Goal: Find specific page/section: Find specific page/section

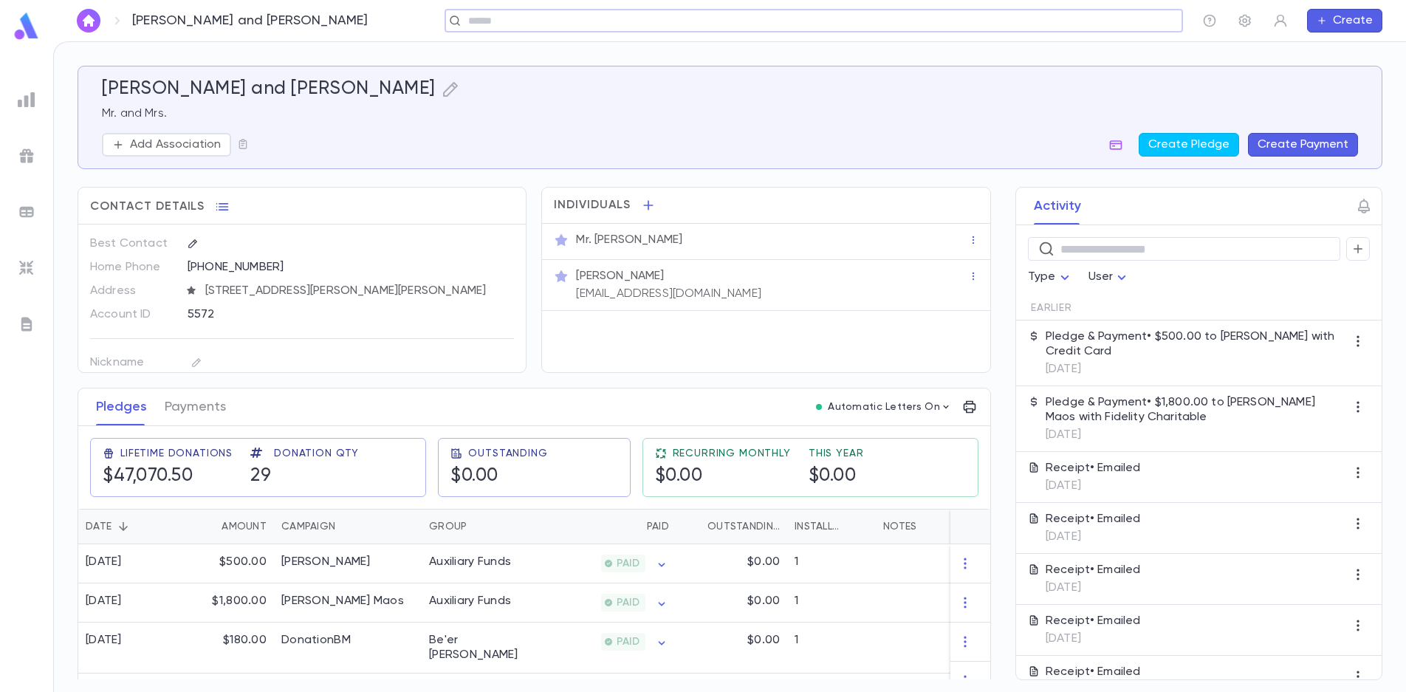
click at [527, 22] on input "text" at bounding box center [809, 21] width 690 height 14
click at [1100, 20] on input "text" at bounding box center [1097, 21] width 114 height 14
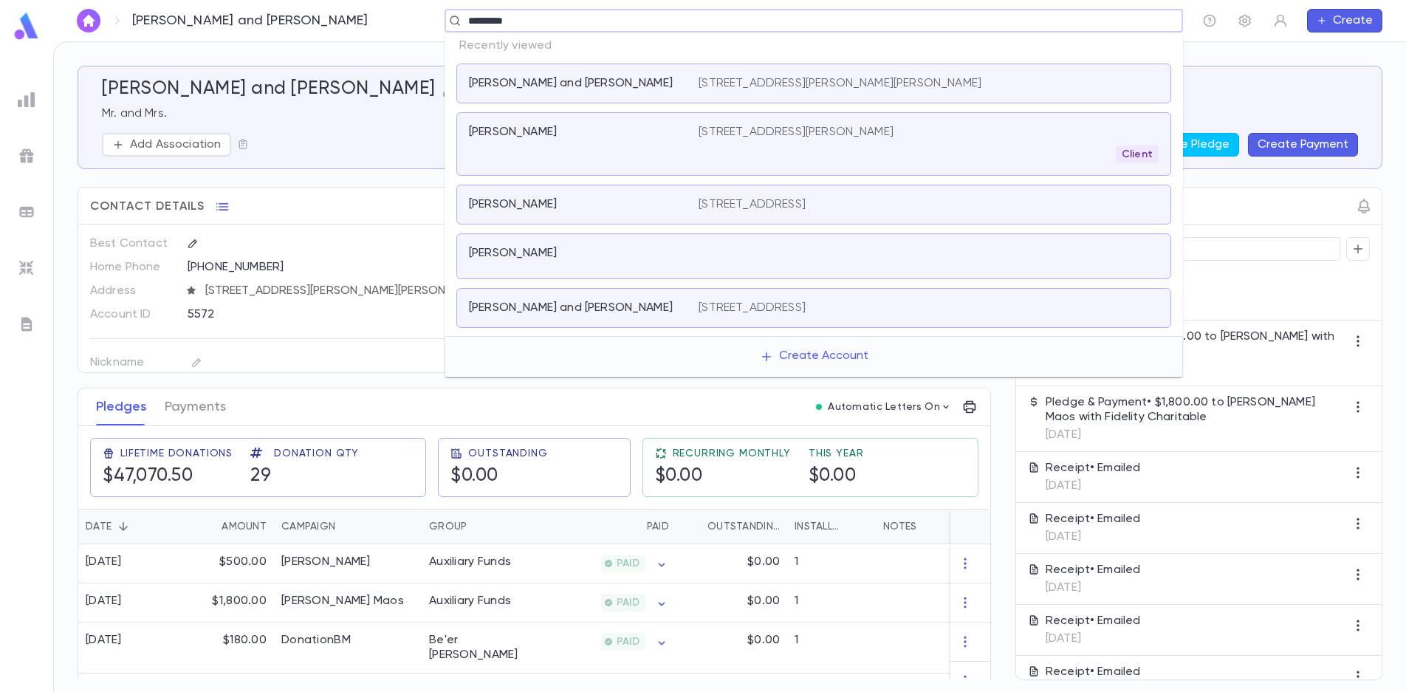
type input "**********"
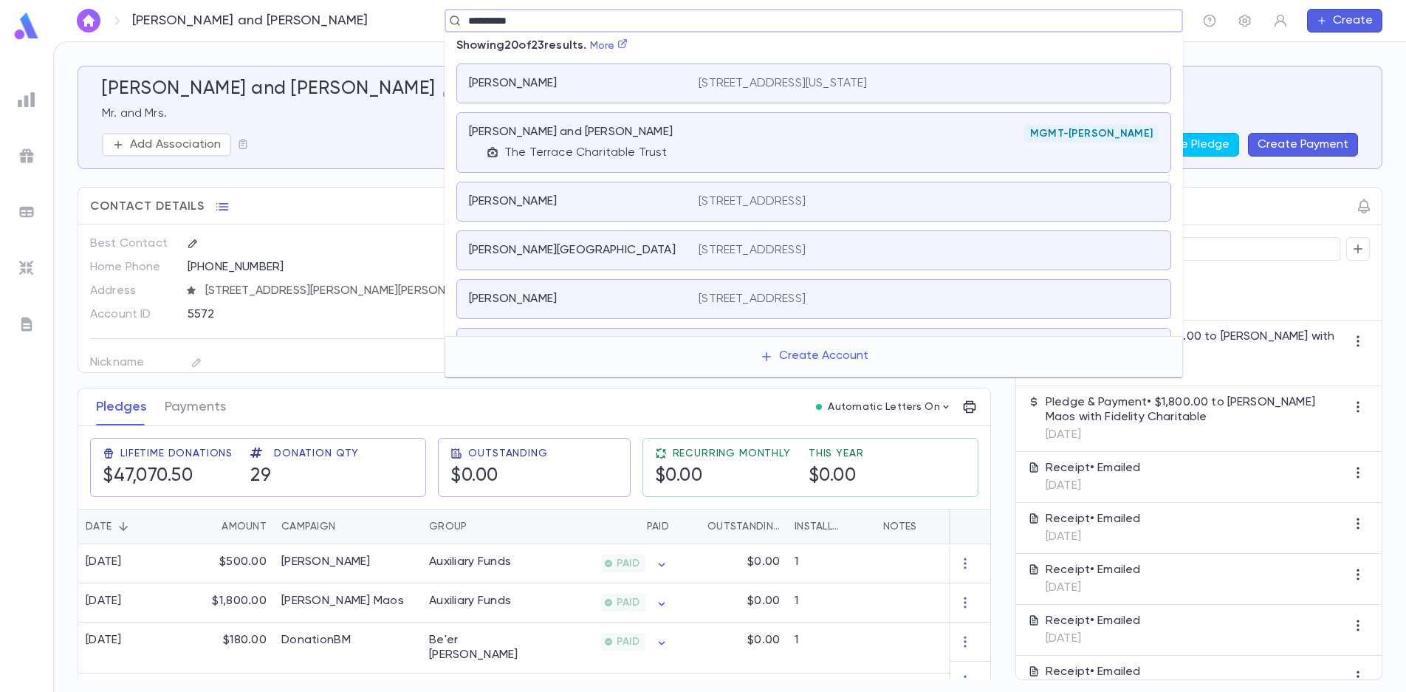
click at [793, 145] on div "MGMT-[PERSON_NAME]" at bounding box center [929, 142] width 460 height 35
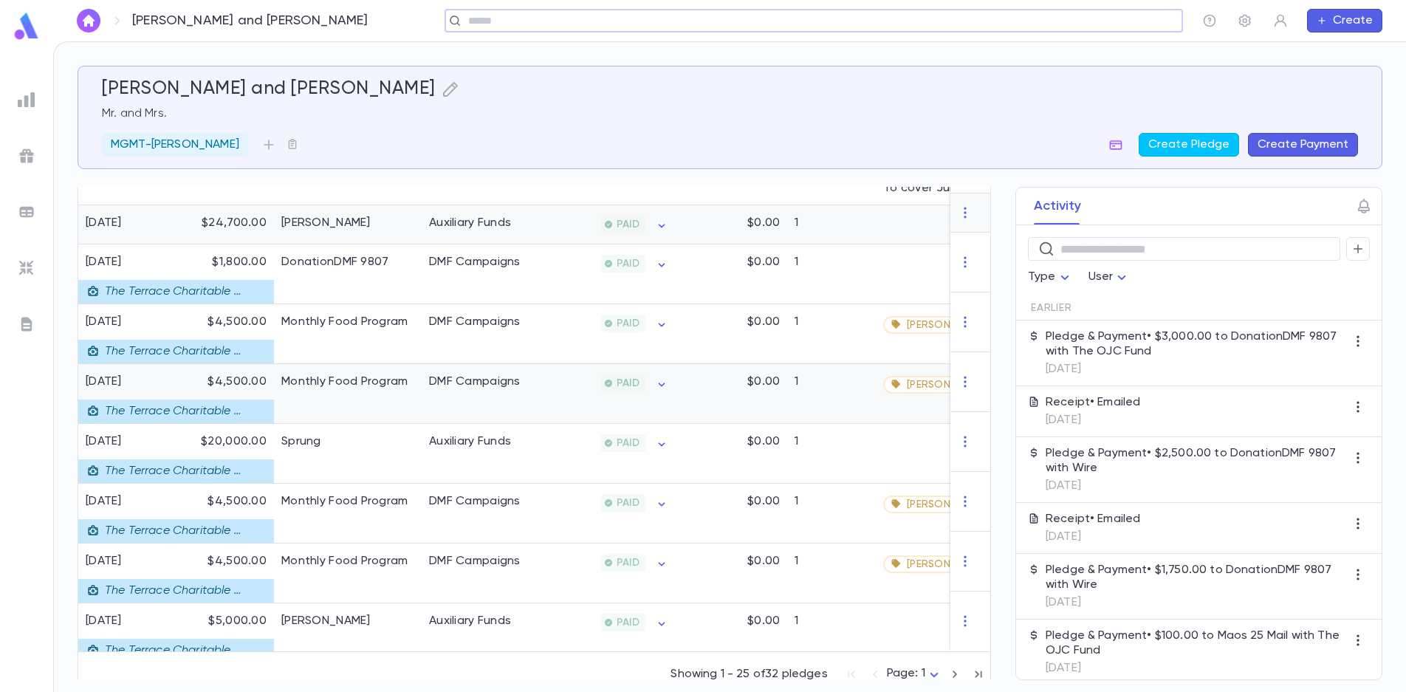
scroll to position [1051, 0]
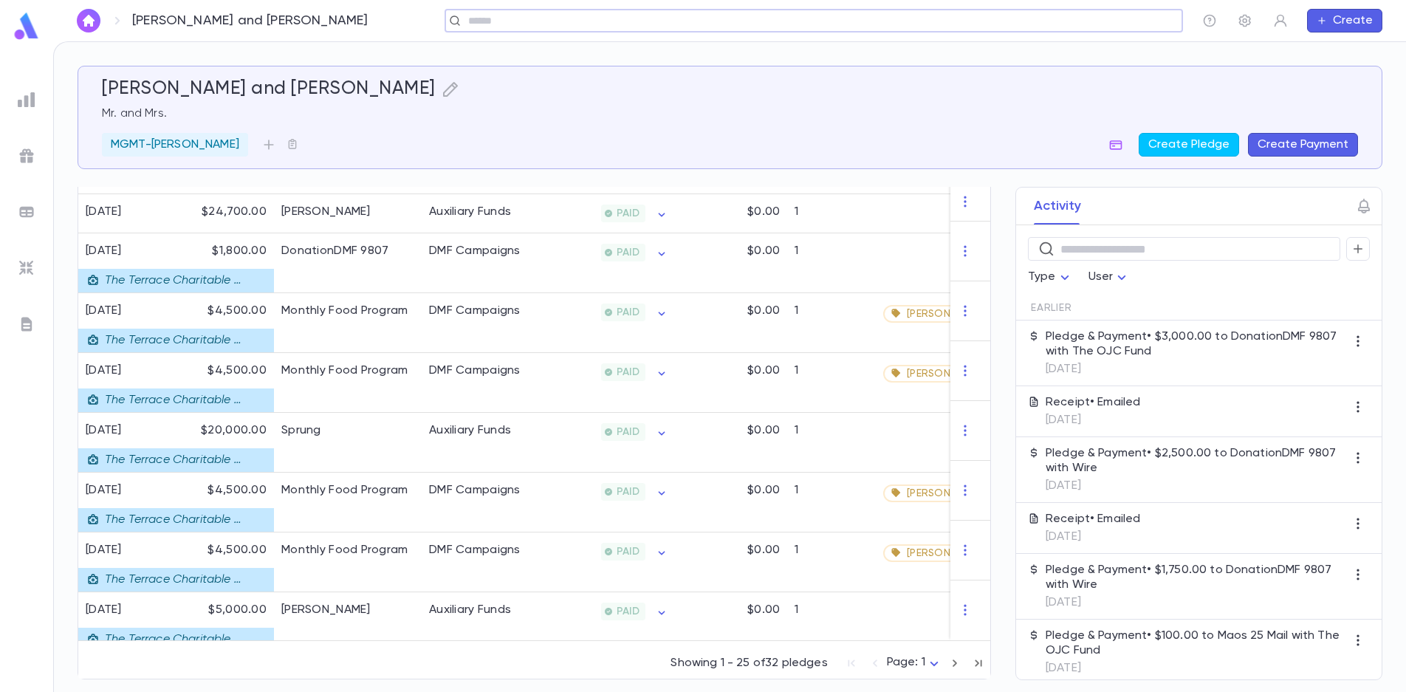
click at [949, 667] on icon "button" at bounding box center [955, 663] width 16 height 18
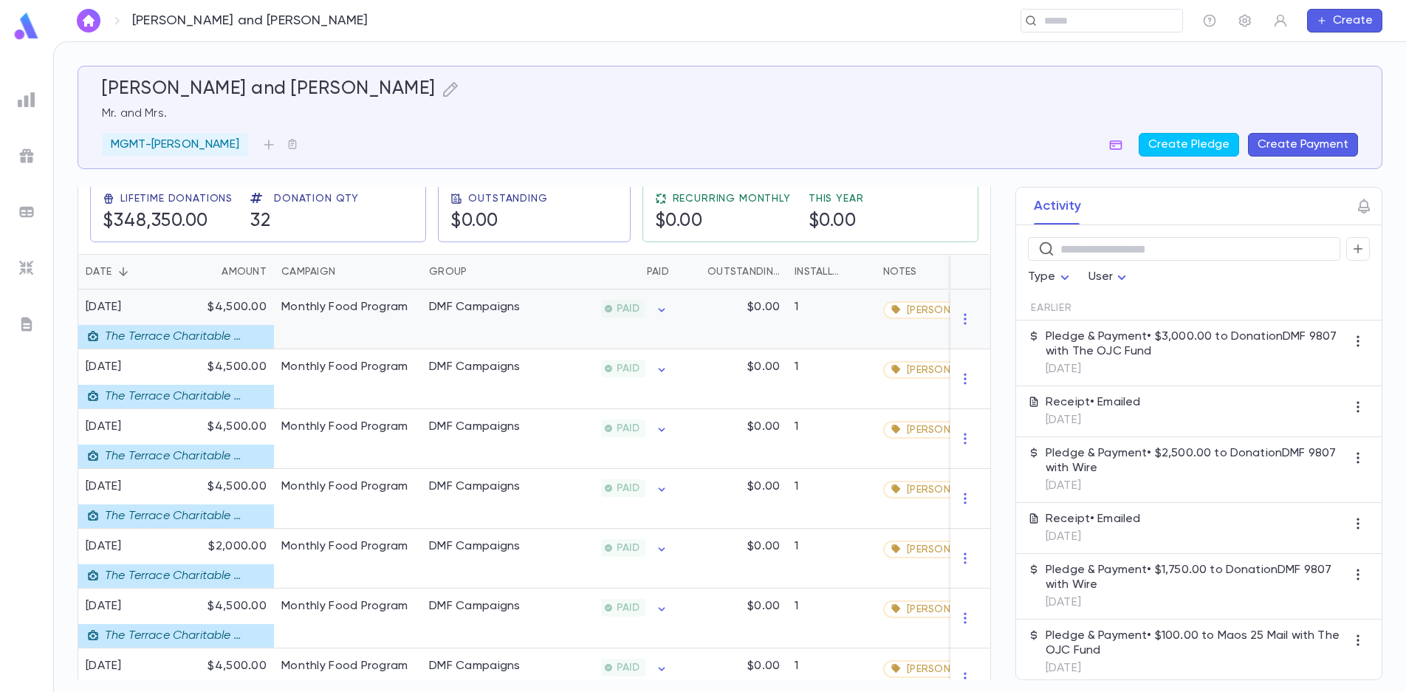
scroll to position [329, 0]
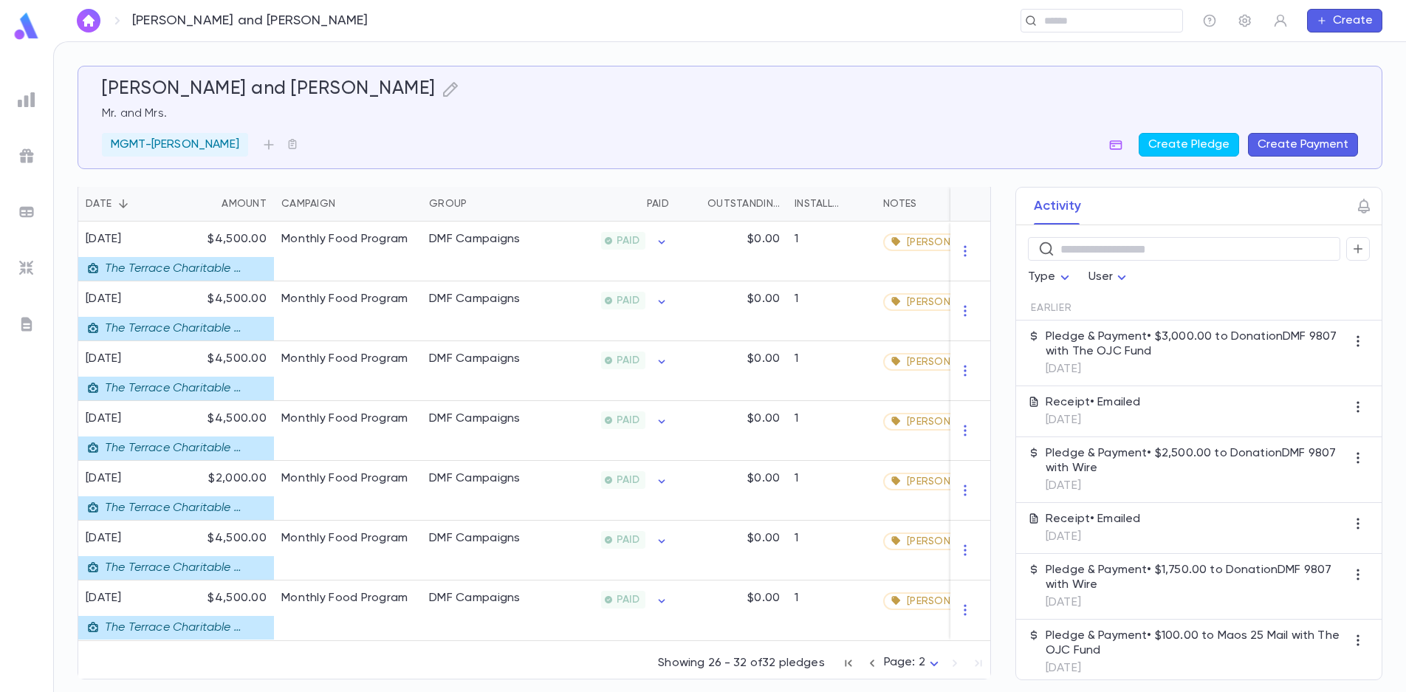
click at [864, 664] on icon "button" at bounding box center [872, 663] width 16 height 18
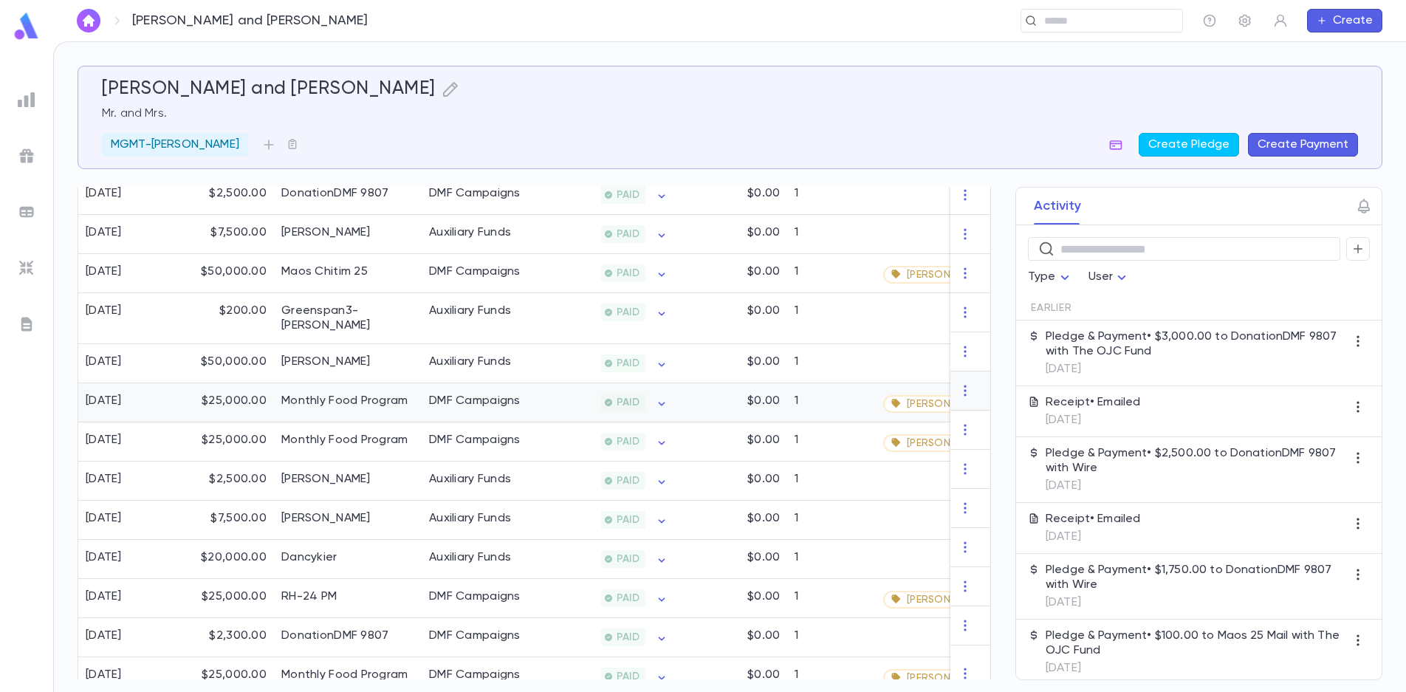
scroll to position [550, 0]
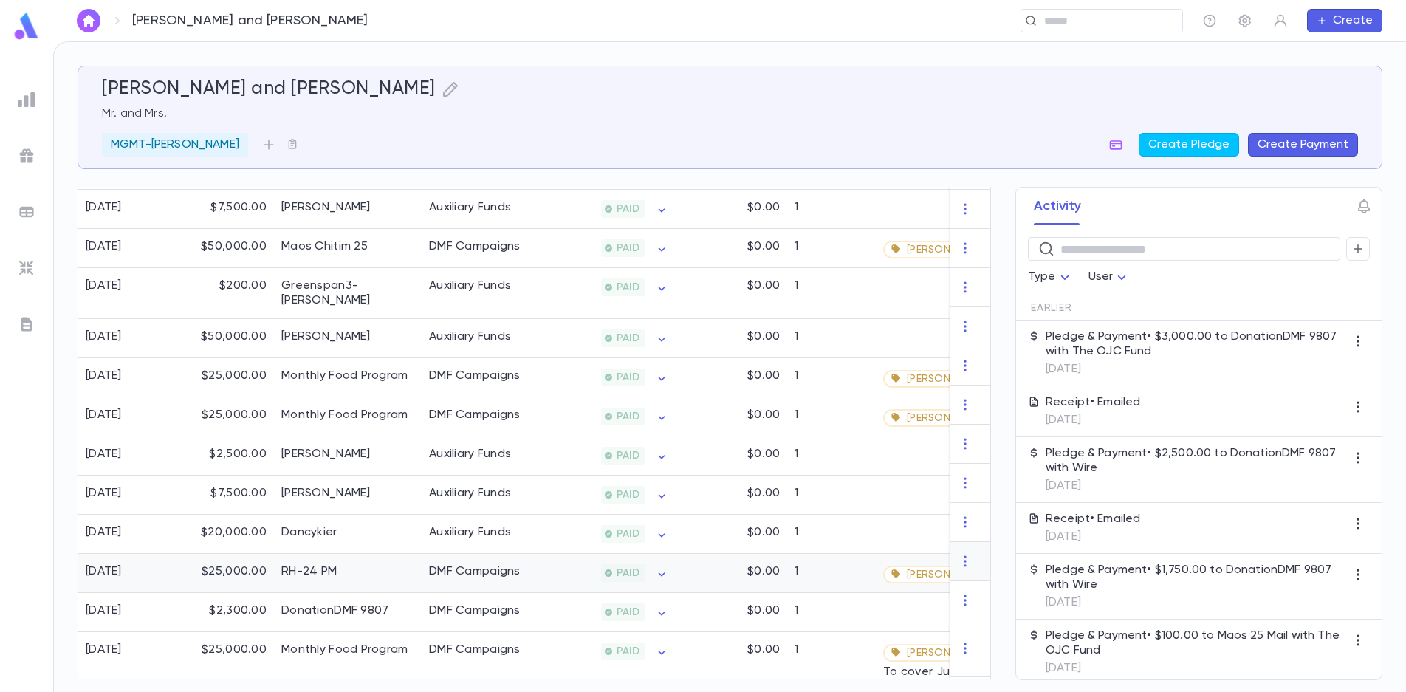
click at [524, 573] on div "DMF Campaigns" at bounding box center [477, 573] width 111 height 39
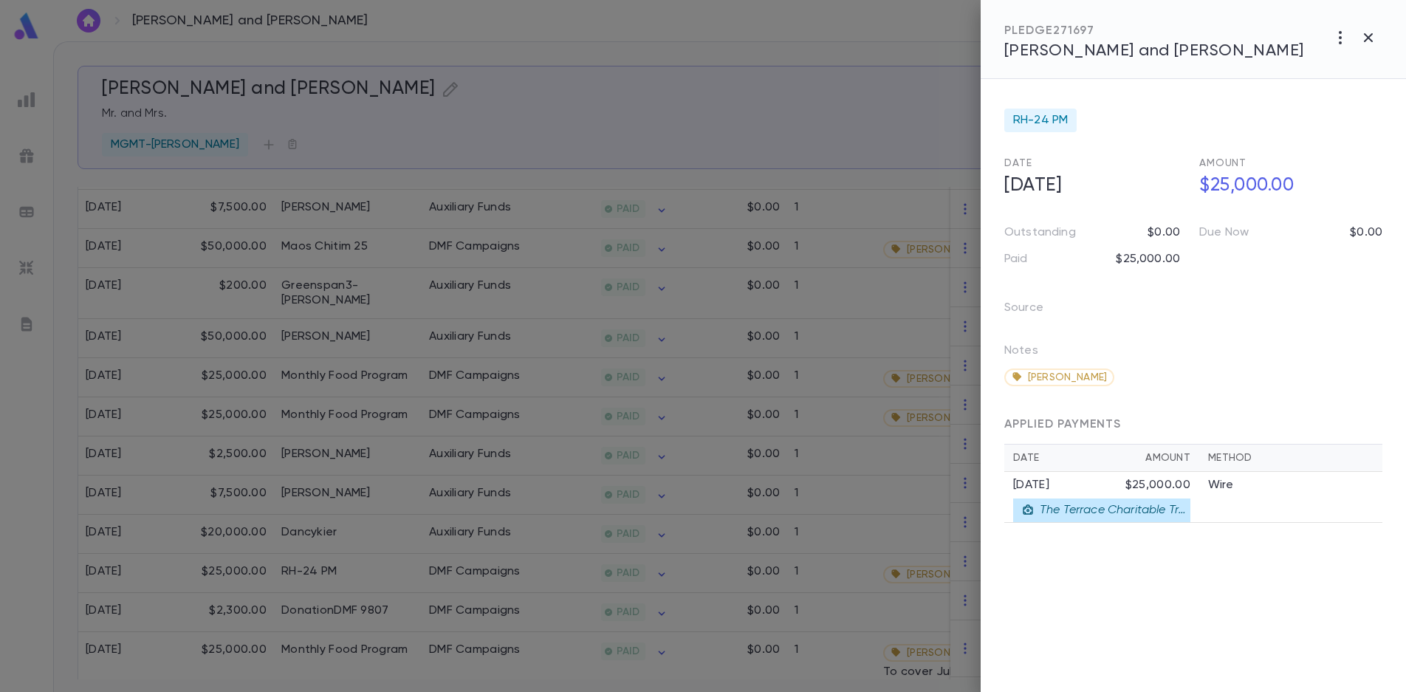
click at [527, 532] on div at bounding box center [703, 346] width 1406 height 692
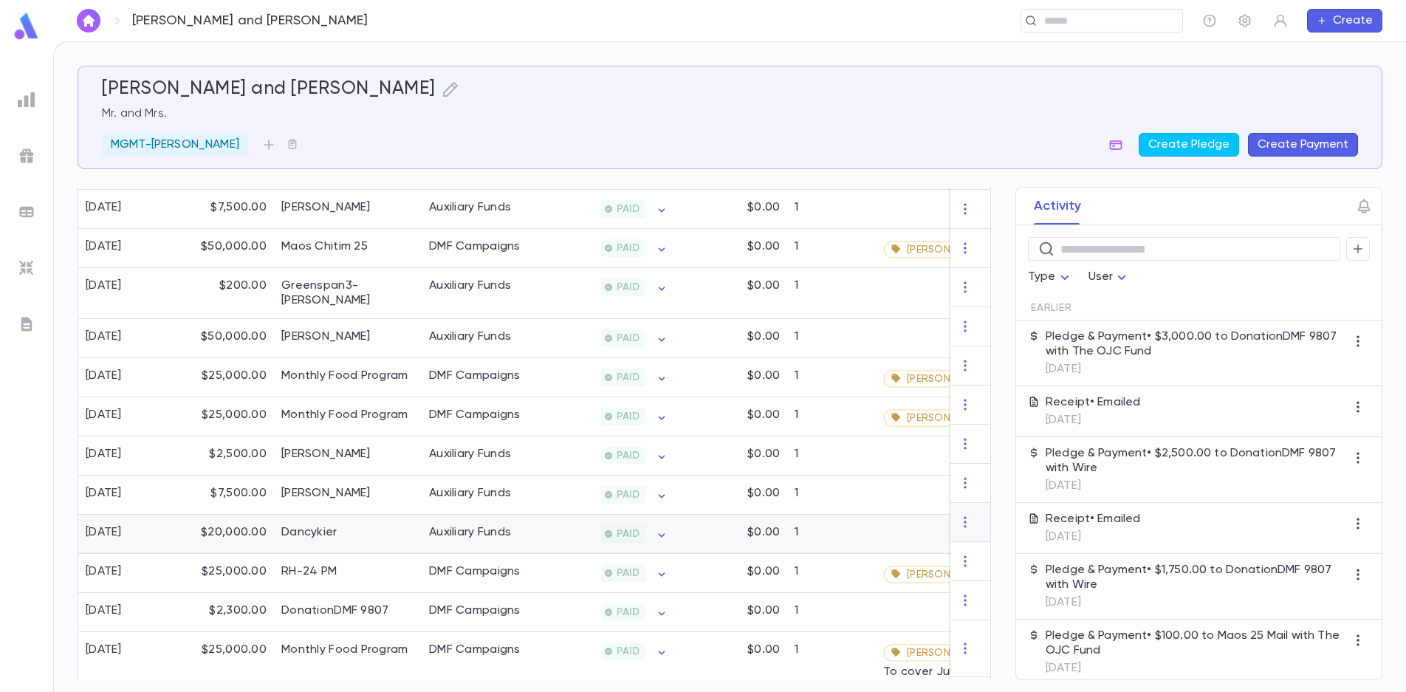
click at [525, 529] on div "Auxiliary Funds" at bounding box center [477, 534] width 111 height 39
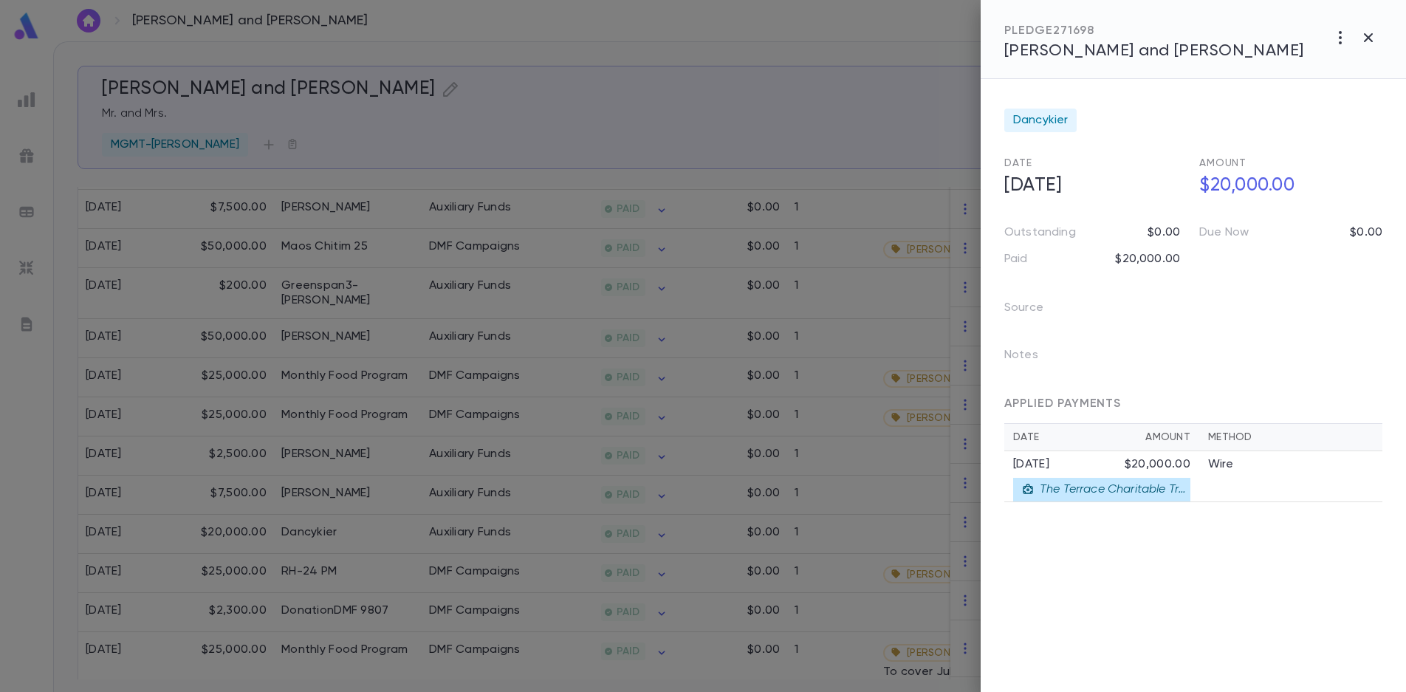
click at [507, 493] on div at bounding box center [703, 346] width 1406 height 692
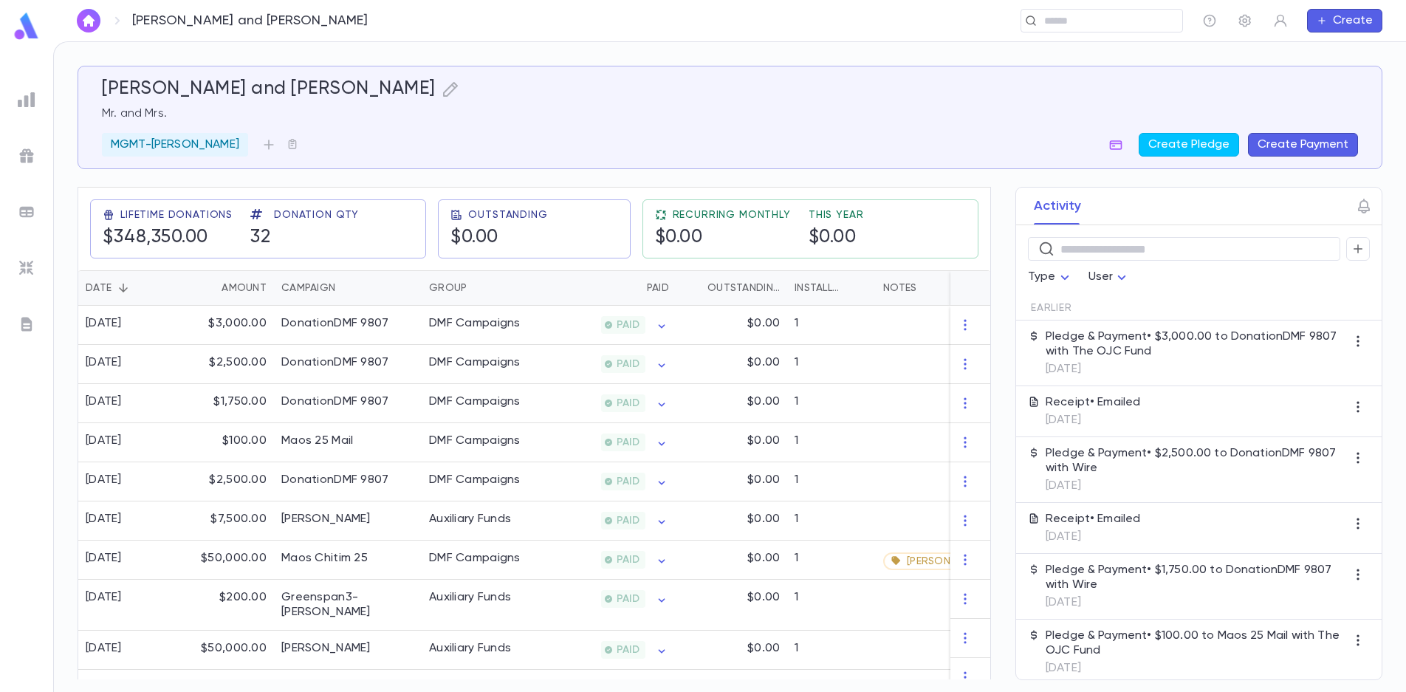
scroll to position [181, 0]
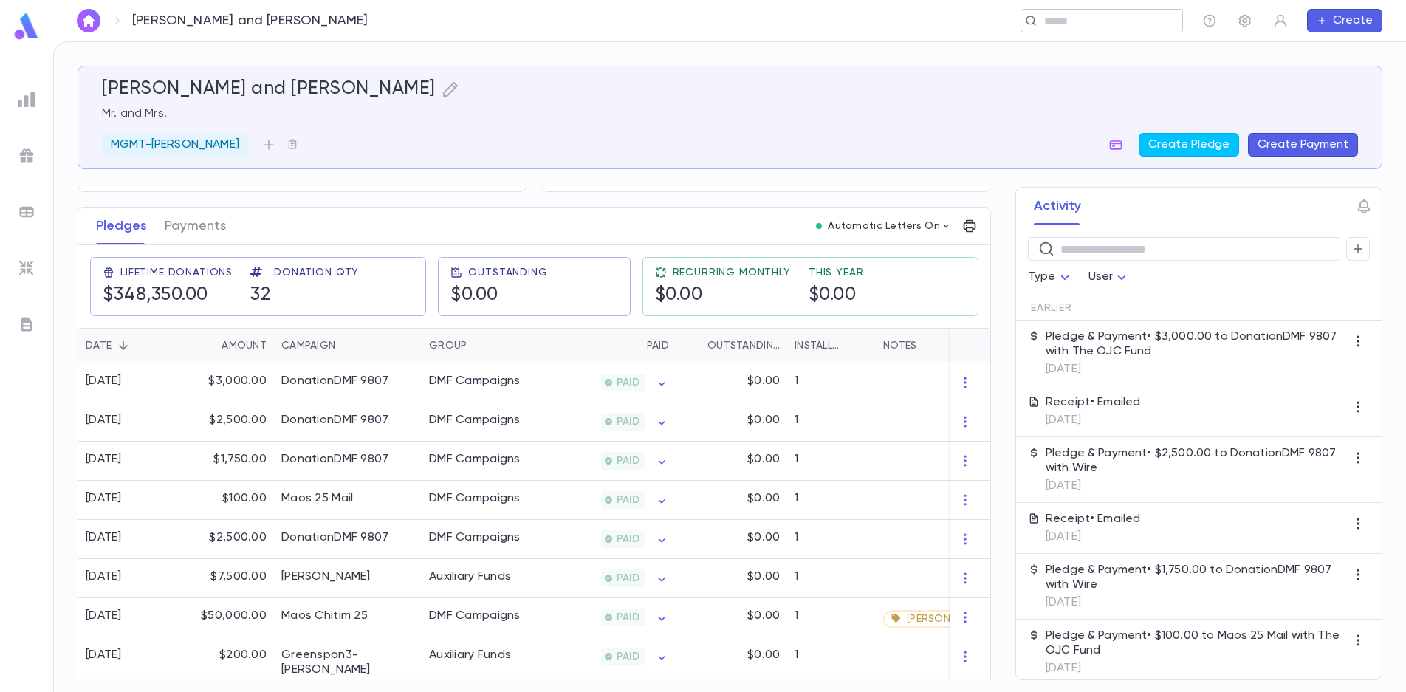
click at [1088, 16] on input "text" at bounding box center [1097, 21] width 114 height 14
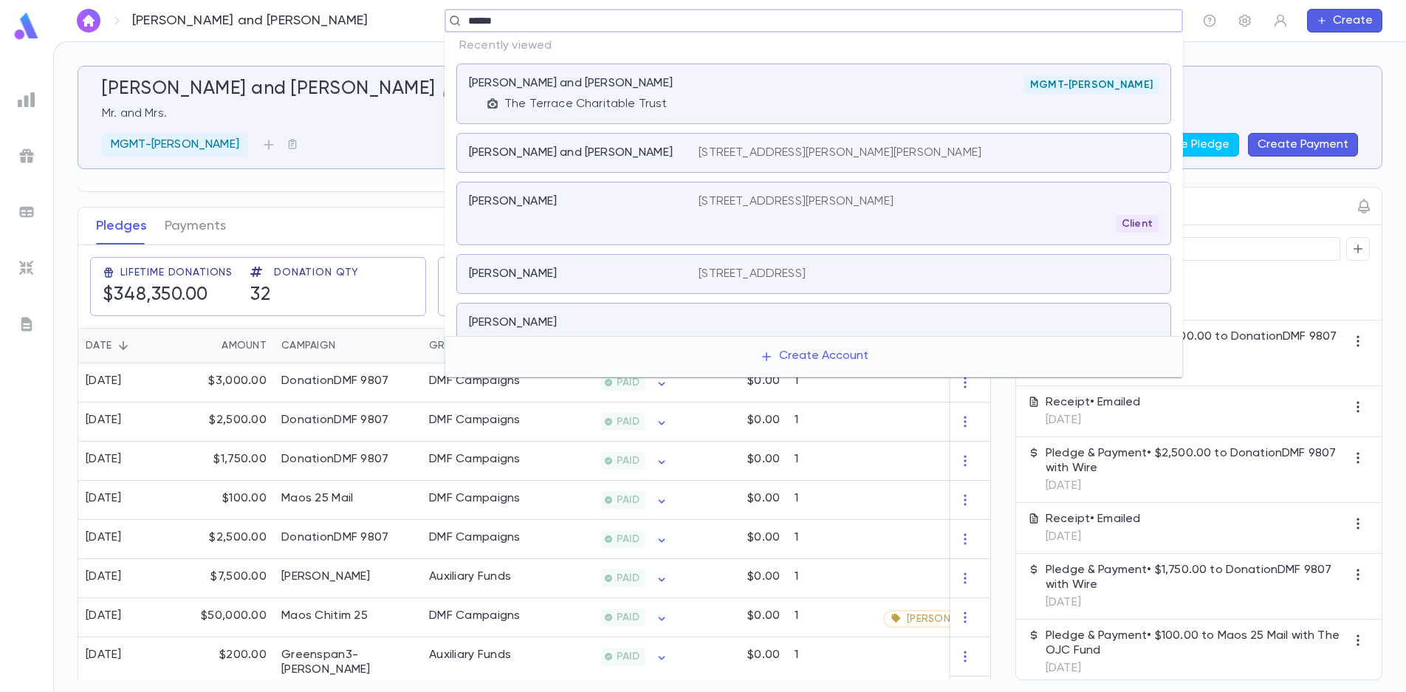
type input "*******"
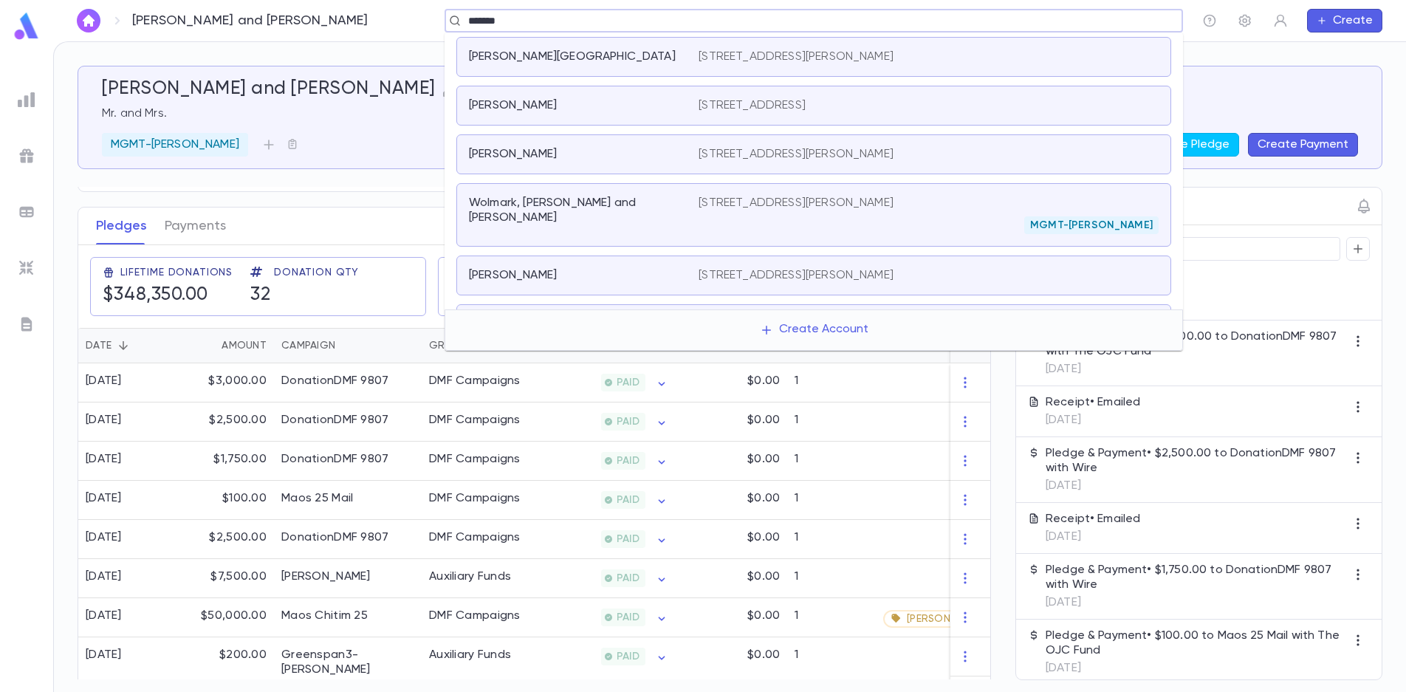
click at [628, 209] on p "Wolmark, [PERSON_NAME] and [PERSON_NAME]" at bounding box center [575, 211] width 212 height 30
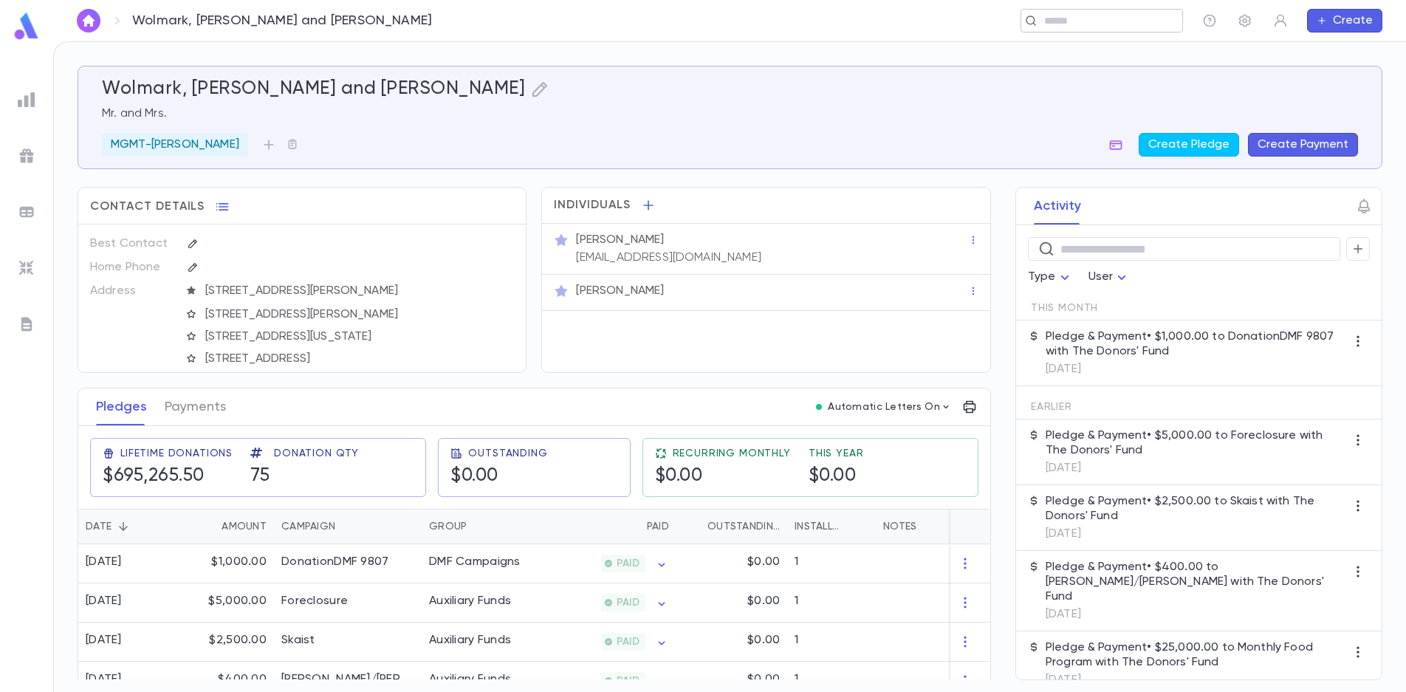
click at [1071, 11] on div "​" at bounding box center [1102, 21] width 162 height 24
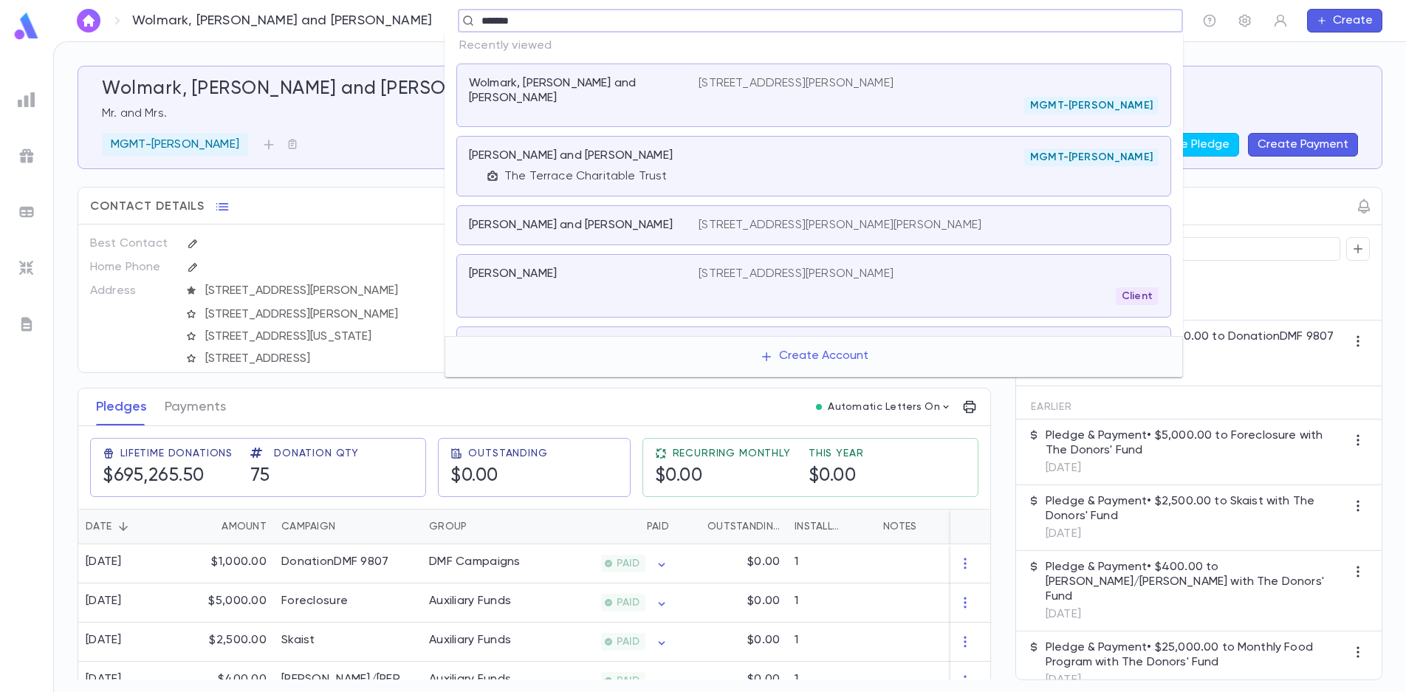
type input "********"
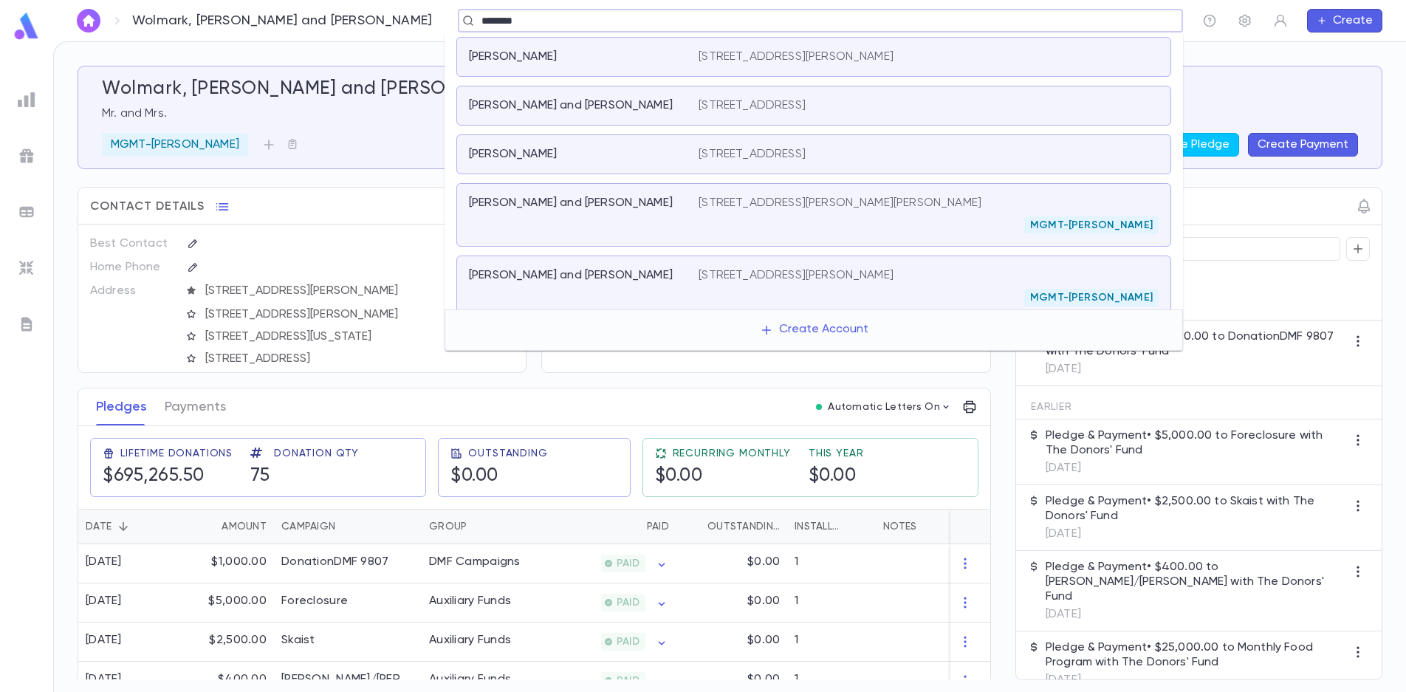
click at [797, 283] on div "[STREET_ADDRESS][PERSON_NAME] MGMT-[PERSON_NAME]" at bounding box center [929, 287] width 460 height 38
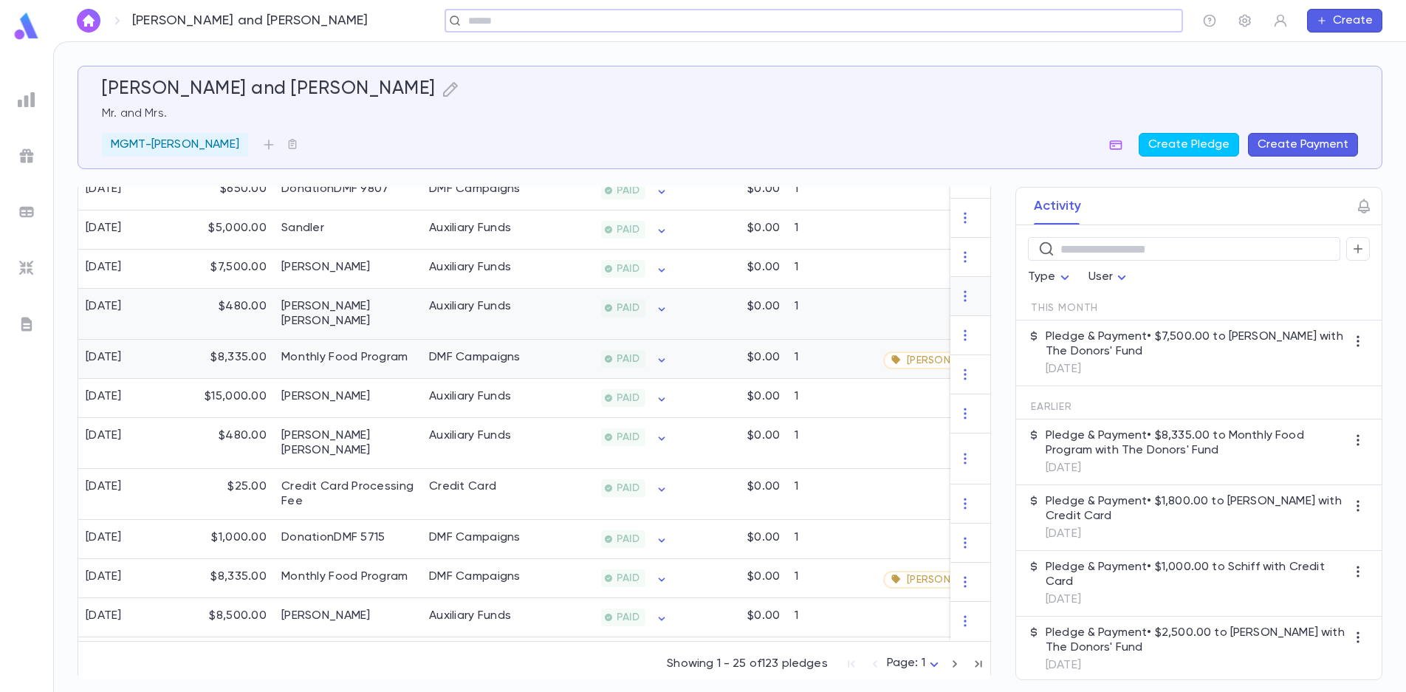
scroll to position [900, 0]
click at [951, 661] on icon "button" at bounding box center [955, 663] width 16 height 18
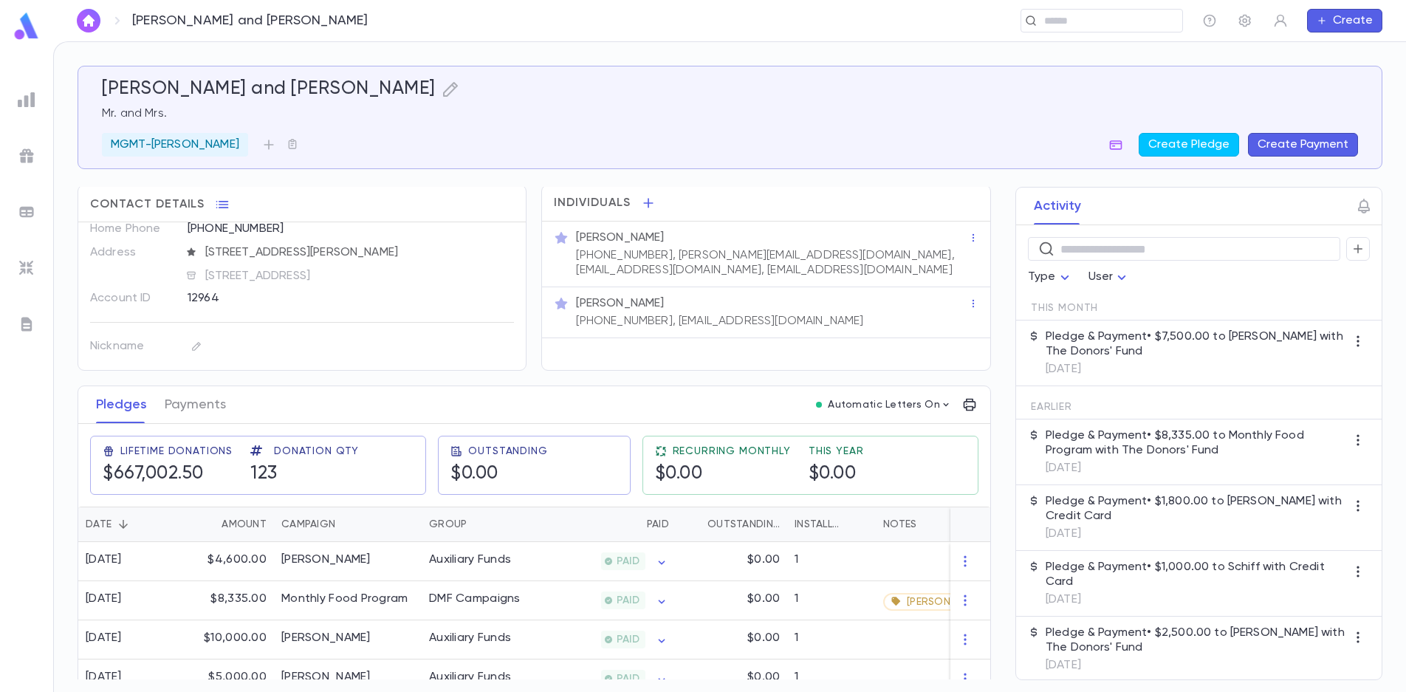
scroll to position [0, 0]
click at [1094, 14] on input "text" at bounding box center [1097, 21] width 114 height 14
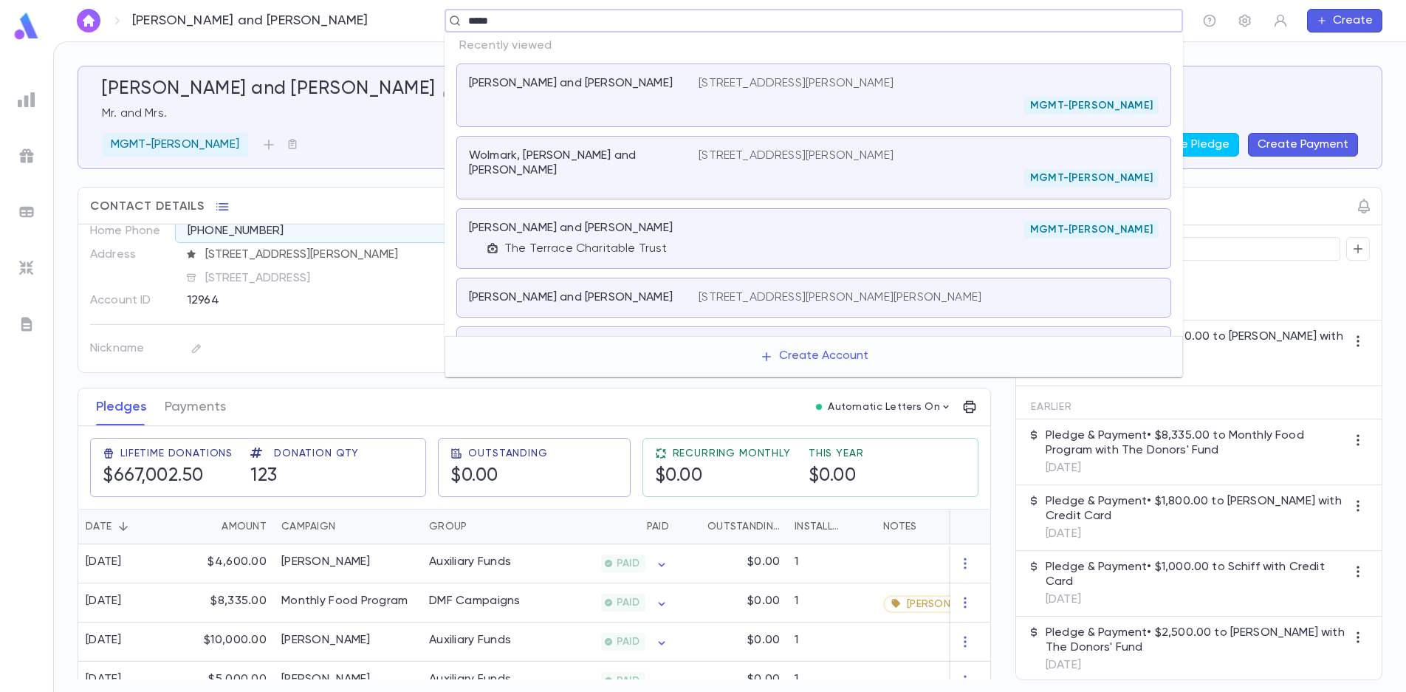
type input "******"
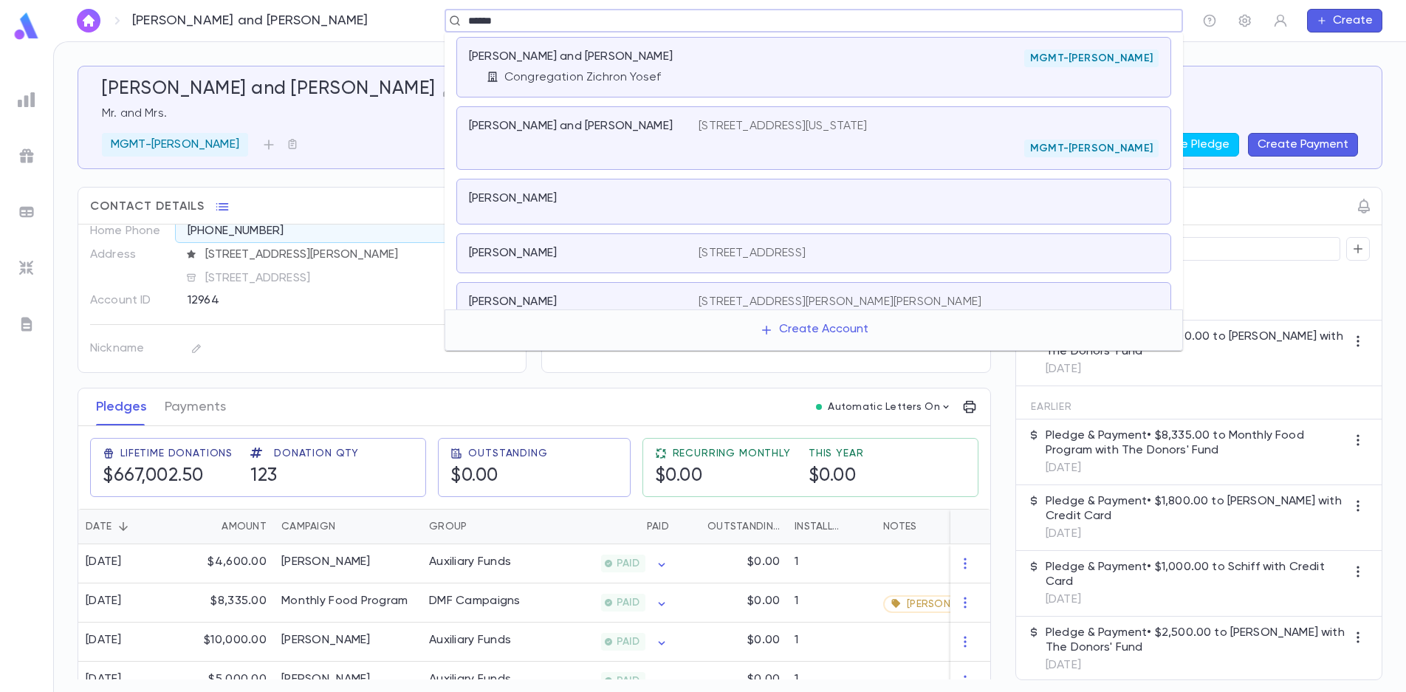
click at [707, 134] on div "[STREET_ADDRESS][US_STATE] MGMT-[PERSON_NAME]" at bounding box center [929, 138] width 460 height 38
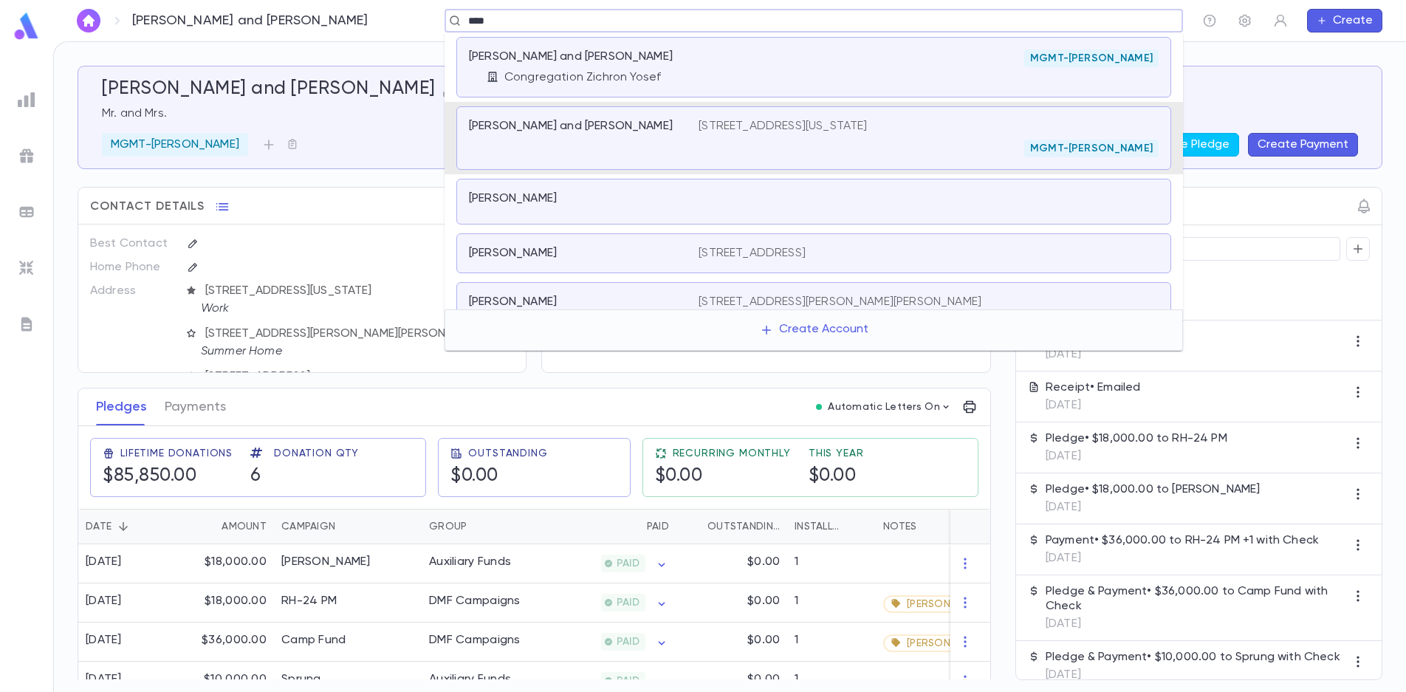
type input "*****"
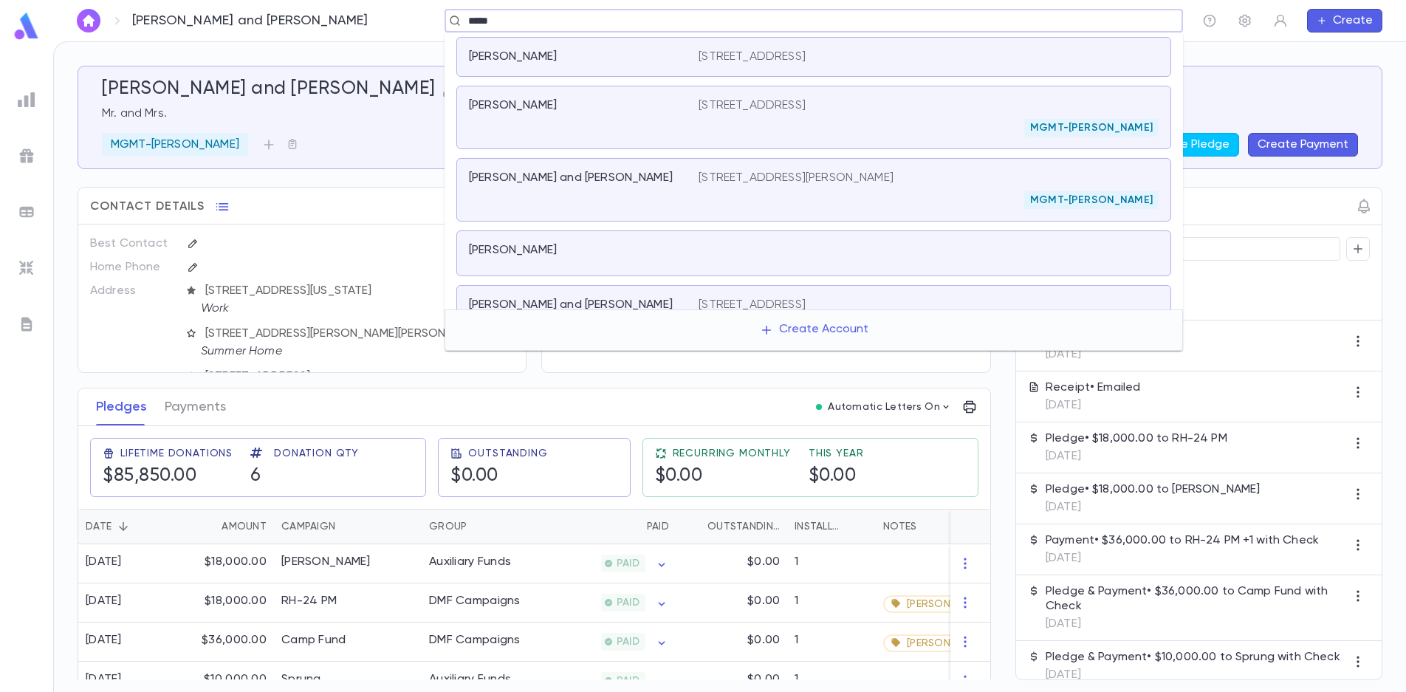
click at [679, 173] on div "[PERSON_NAME] and [PERSON_NAME]" at bounding box center [575, 178] width 212 height 15
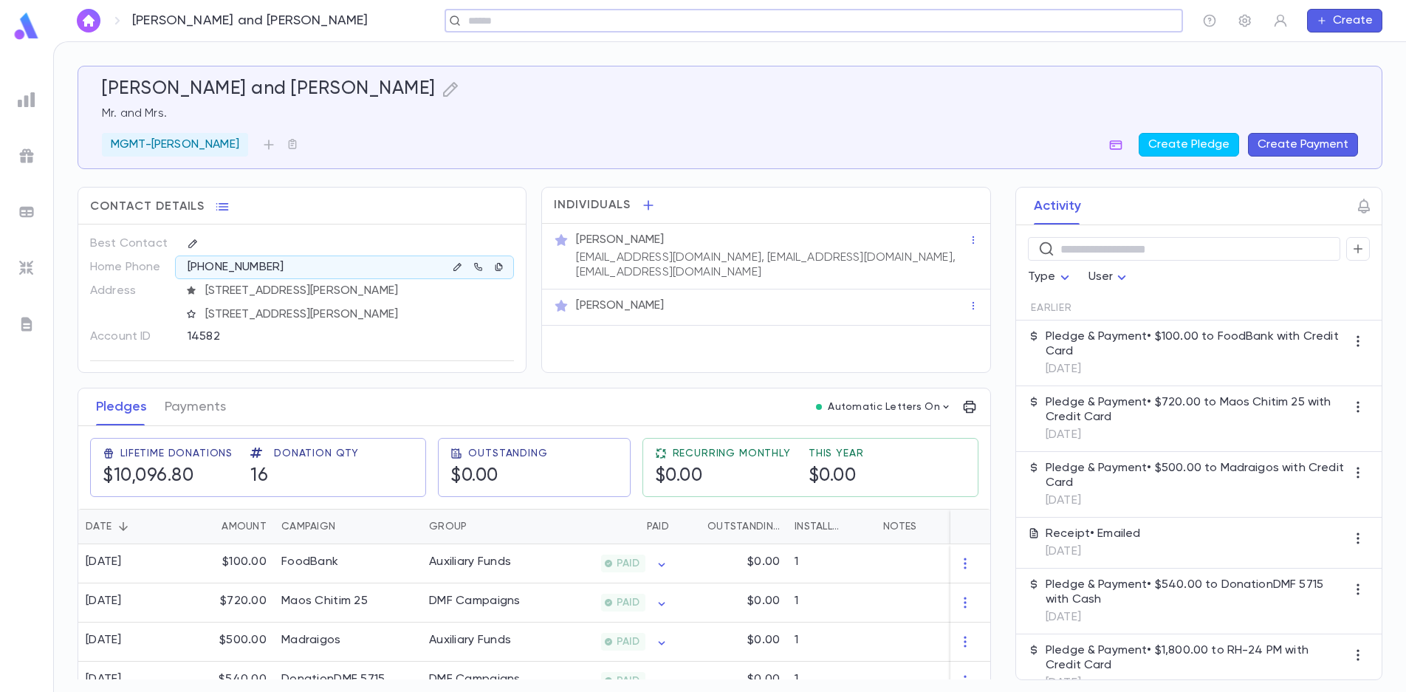
click at [515, 30] on div "​" at bounding box center [814, 21] width 738 height 24
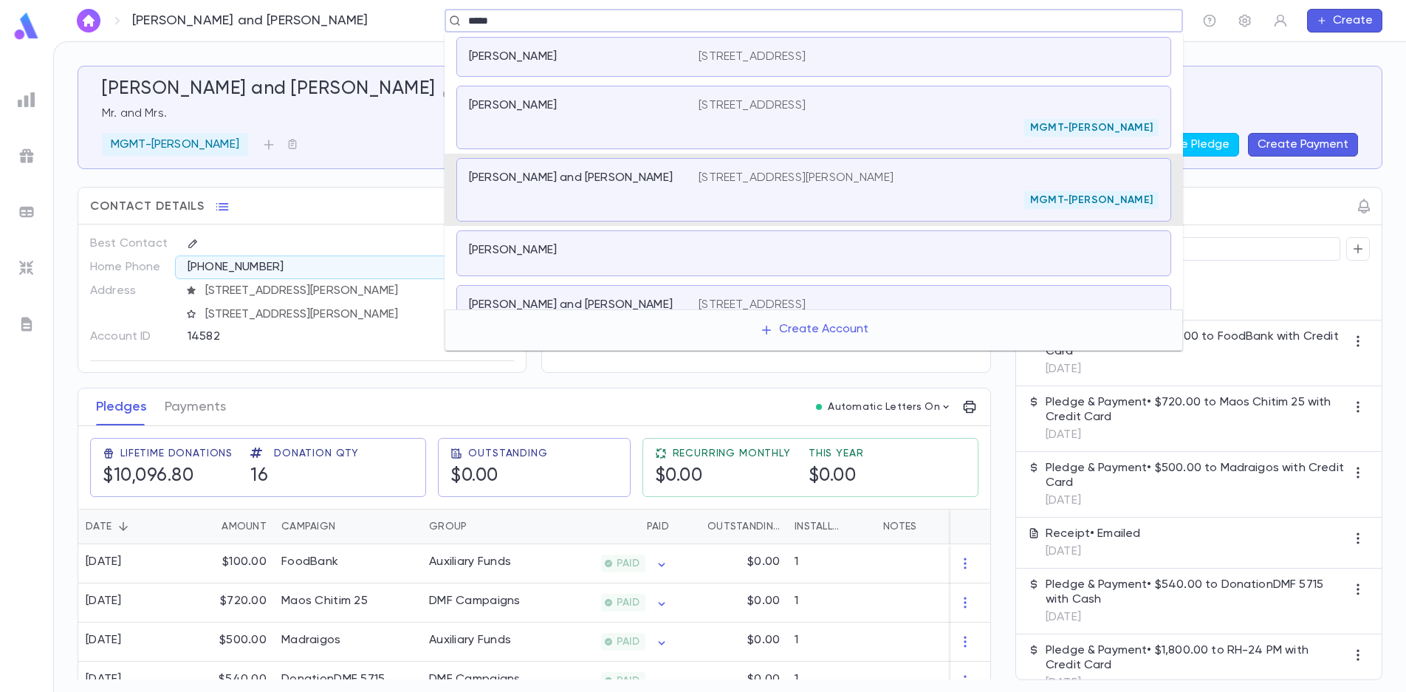
type input "******"
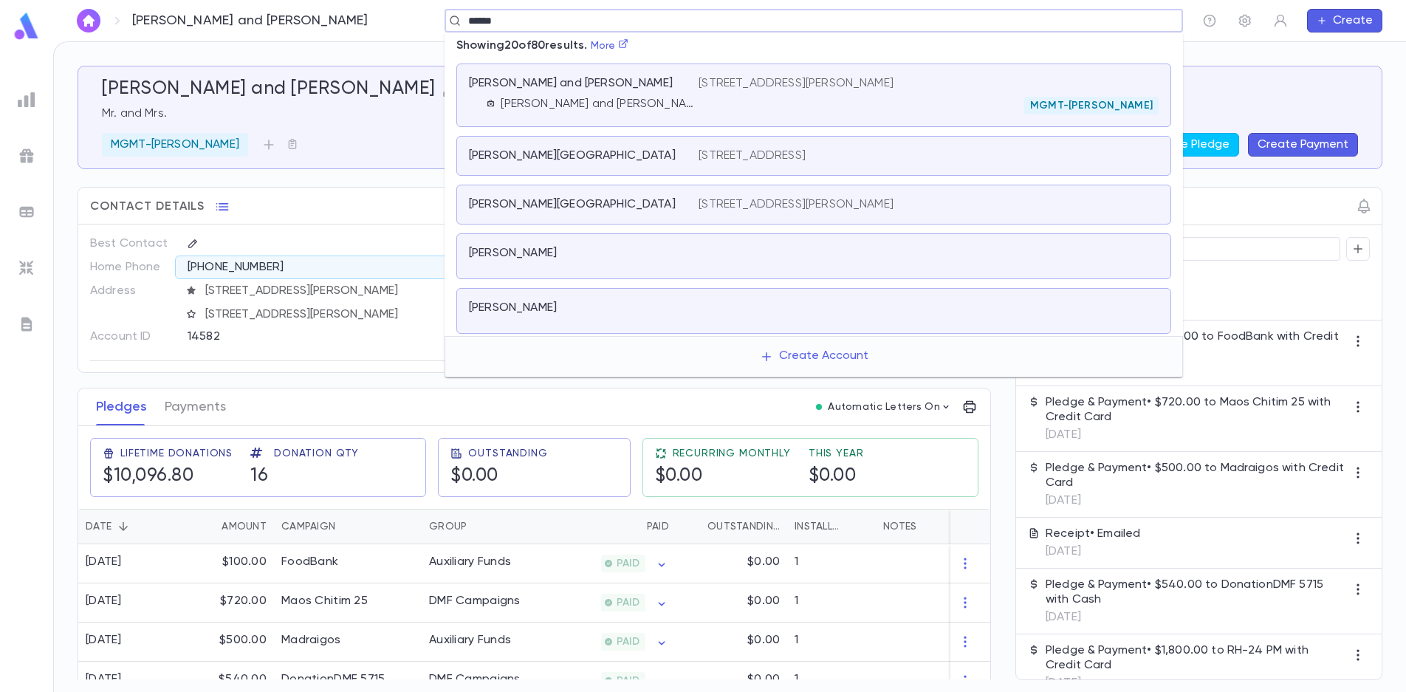
click at [768, 103] on div "MGMT-[PERSON_NAME]" at bounding box center [929, 106] width 460 height 18
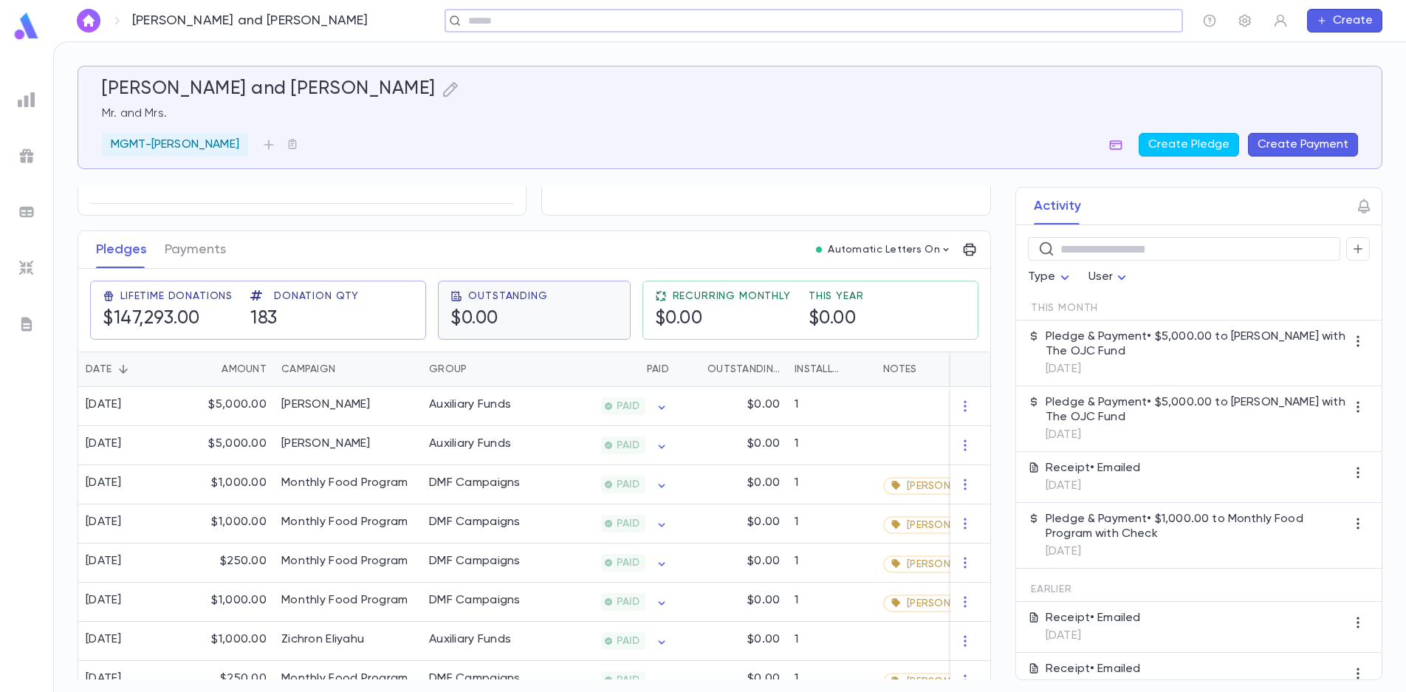
scroll to position [222, 0]
